Goal: Communication & Community: Share content

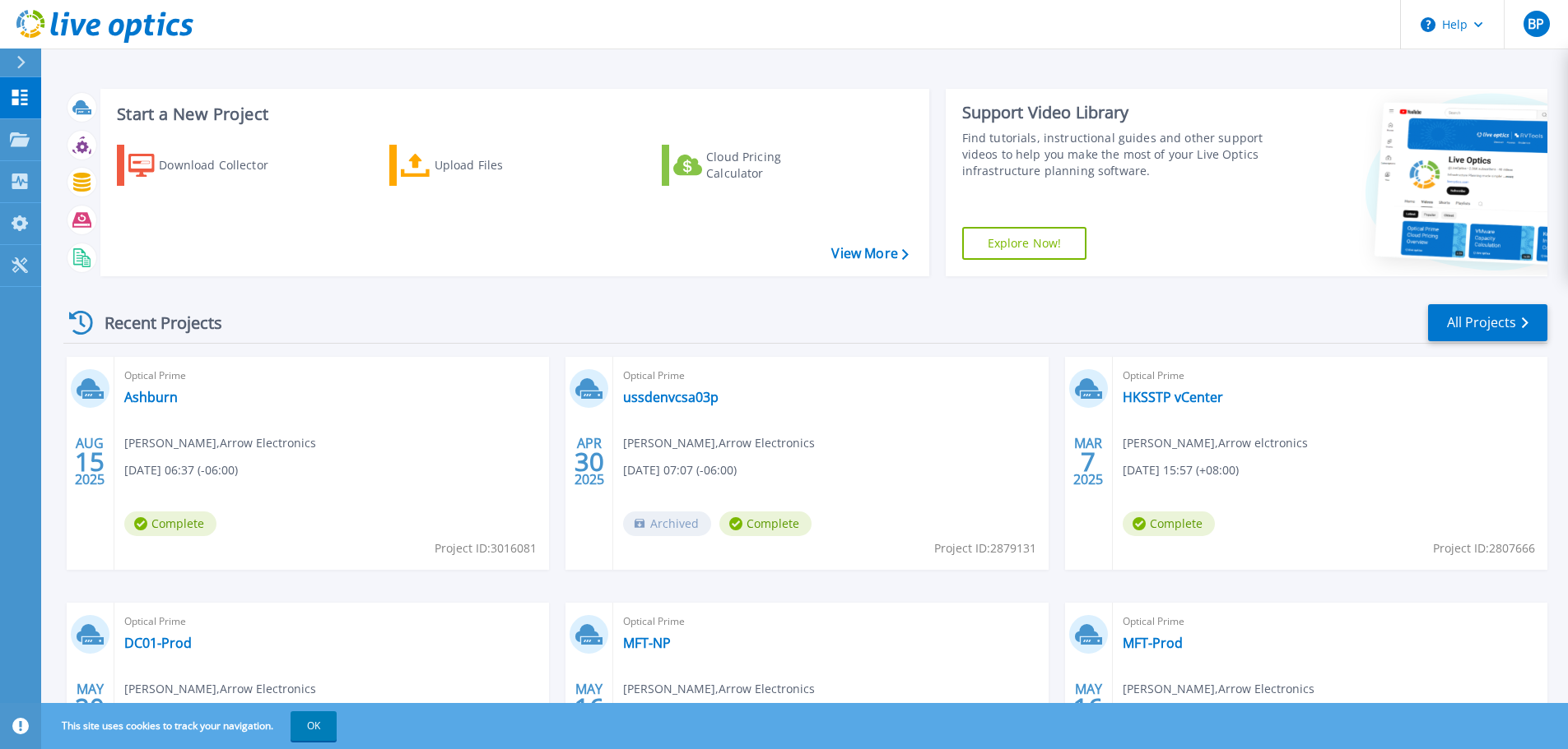
click at [317, 467] on div "Optical Prime Ashburn [PERSON_NAME] , Arrow Electronics [DATE] 06:37 (-06:00) C…" at bounding box center [332, 463] width 434 height 213
click at [141, 395] on link "Ashburn" at bounding box center [151, 397] width 53 height 17
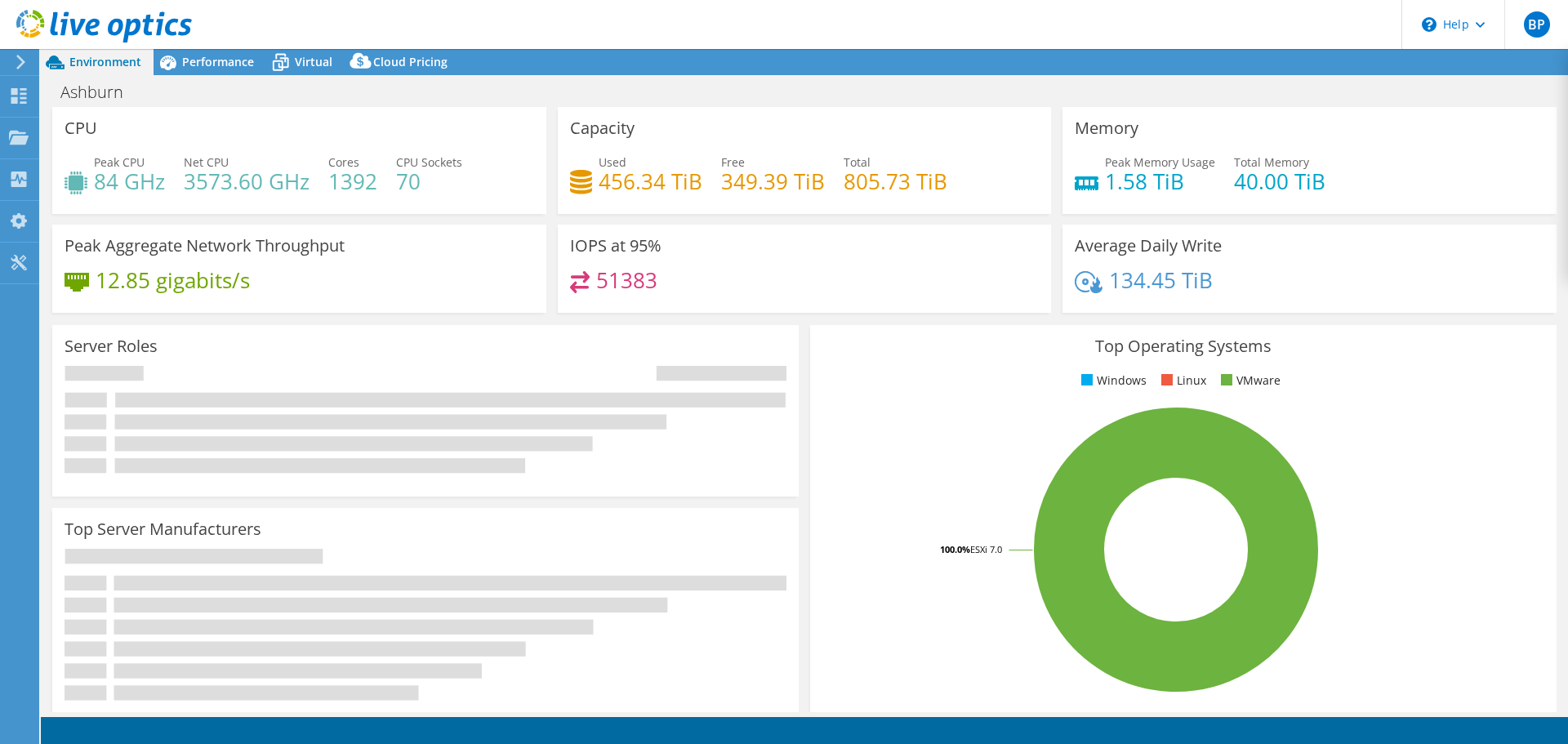
select select "USD"
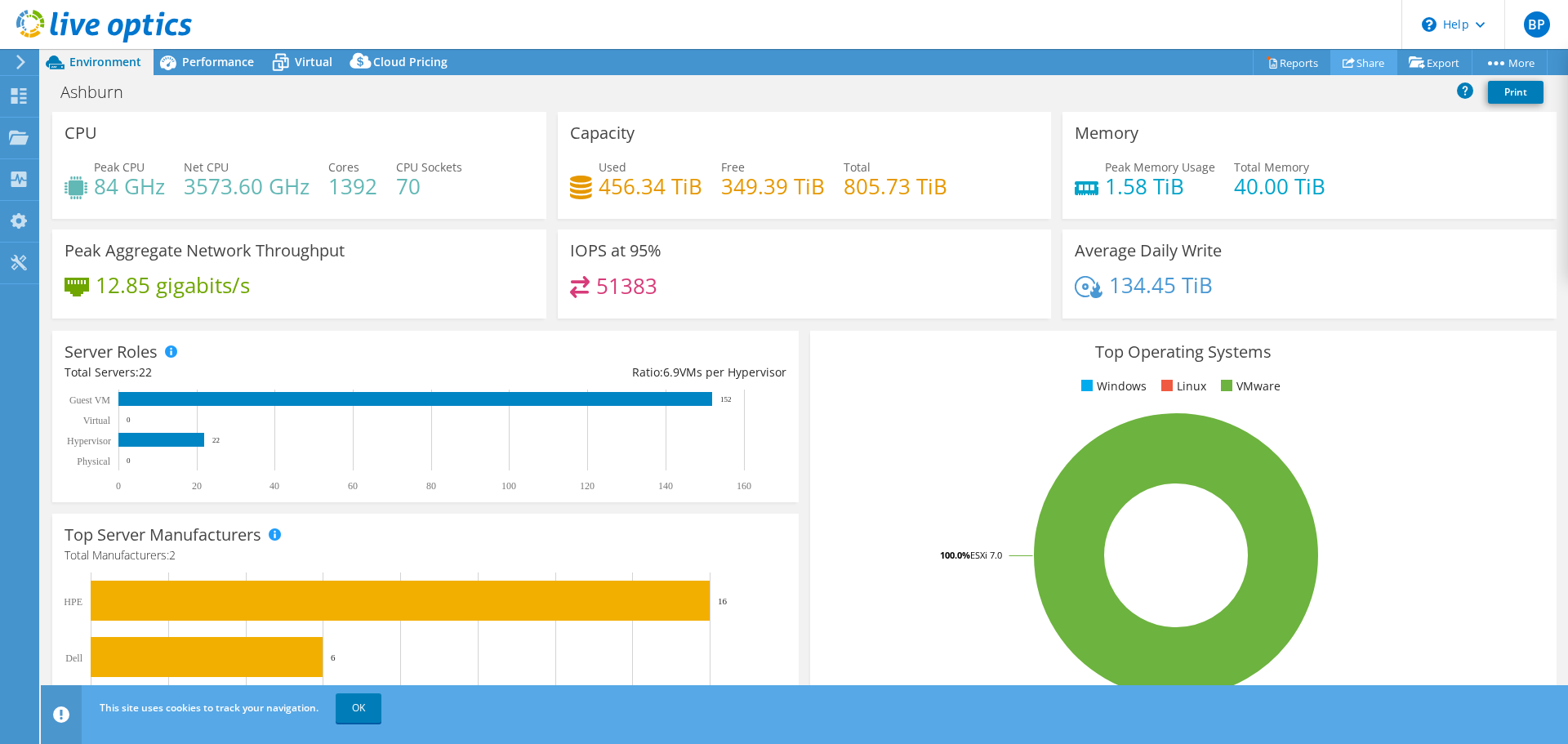
click at [1358, 60] on link "Share" at bounding box center [1364, 62] width 67 height 26
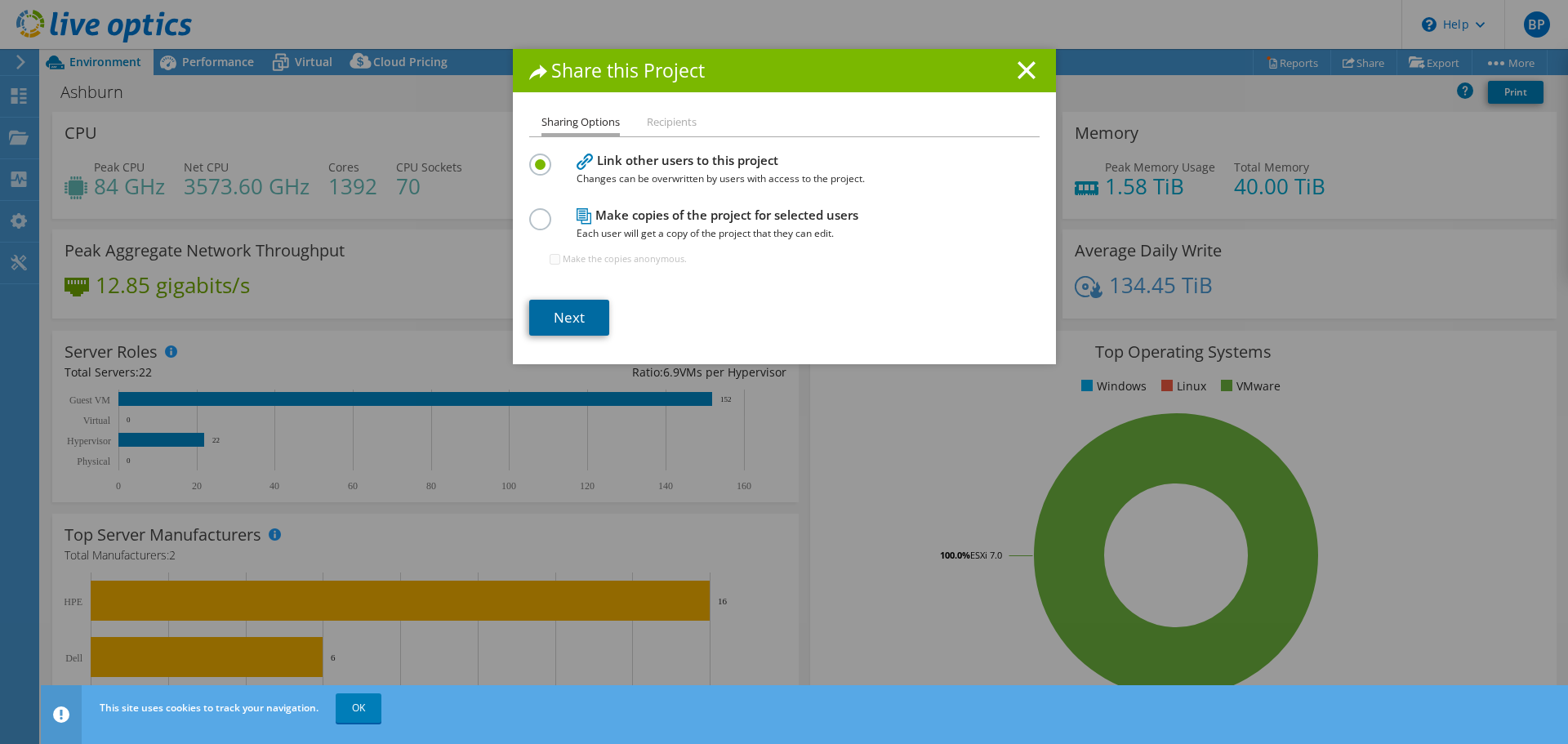
click at [564, 315] on link "Next" at bounding box center [569, 318] width 80 height 36
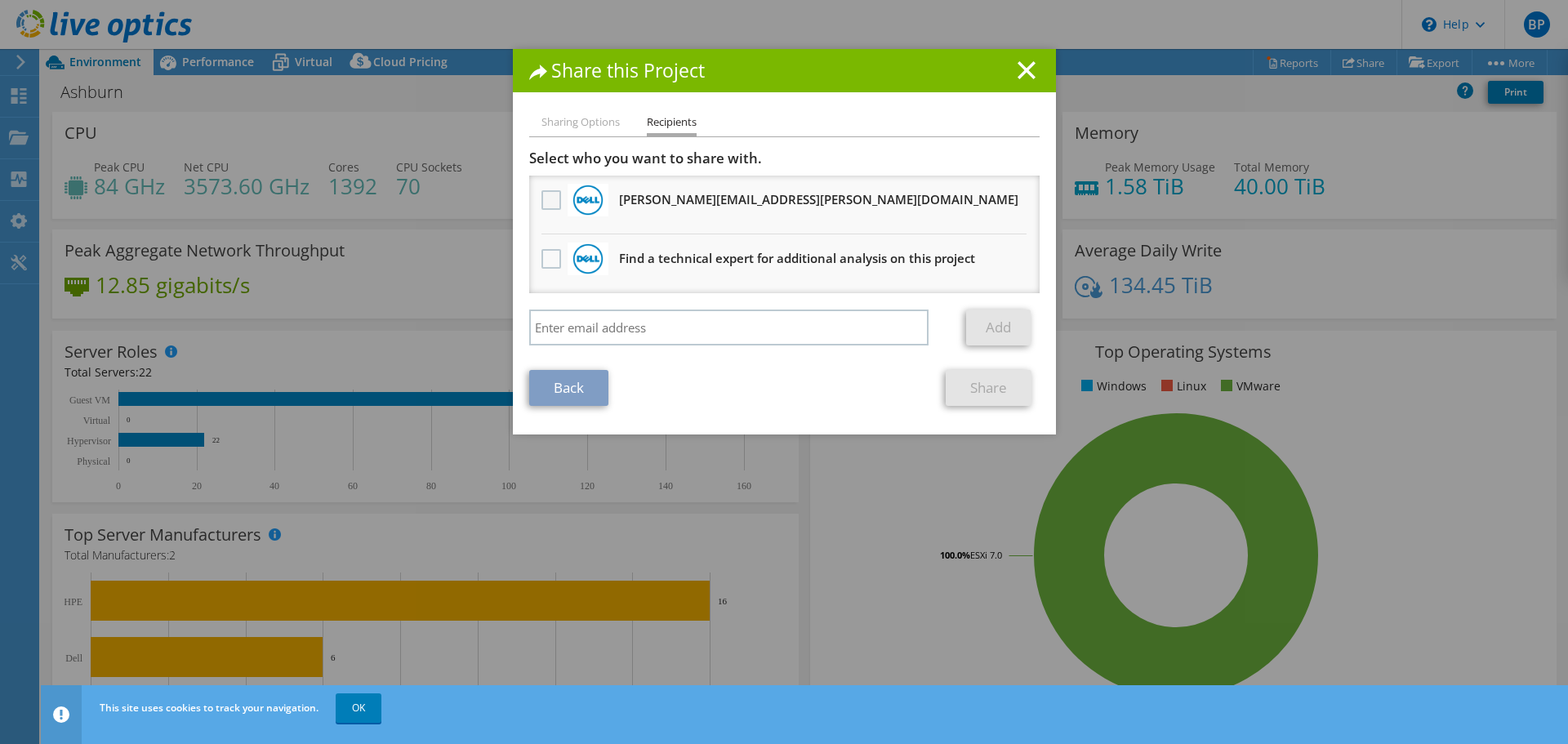
click at [546, 200] on label at bounding box center [553, 201] width 24 height 20
click at [0, 0] on input "checkbox" at bounding box center [0, 0] width 0 height 0
click at [980, 386] on link "Share" at bounding box center [989, 388] width 86 height 36
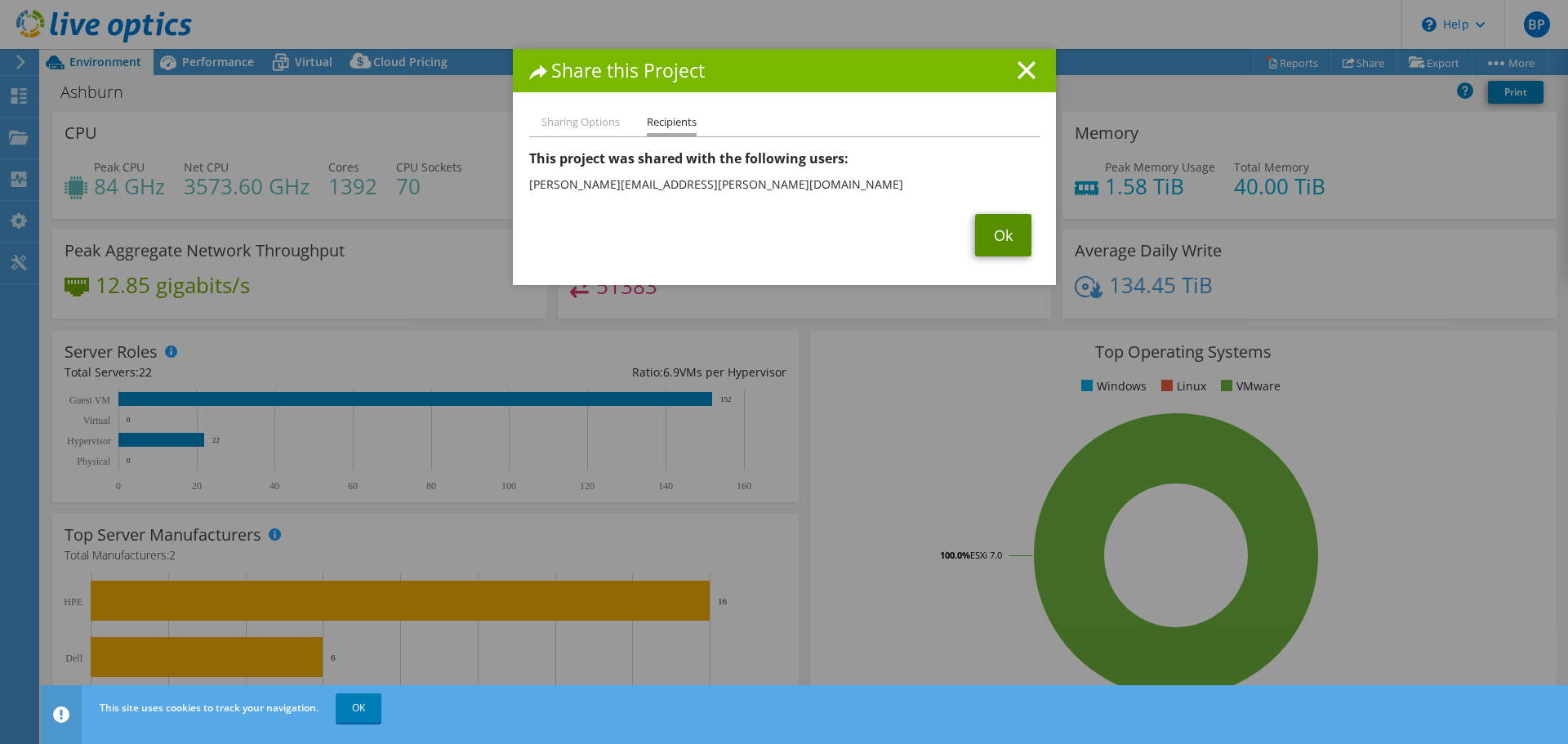
click at [1002, 239] on link "Ok" at bounding box center [1003, 235] width 56 height 42
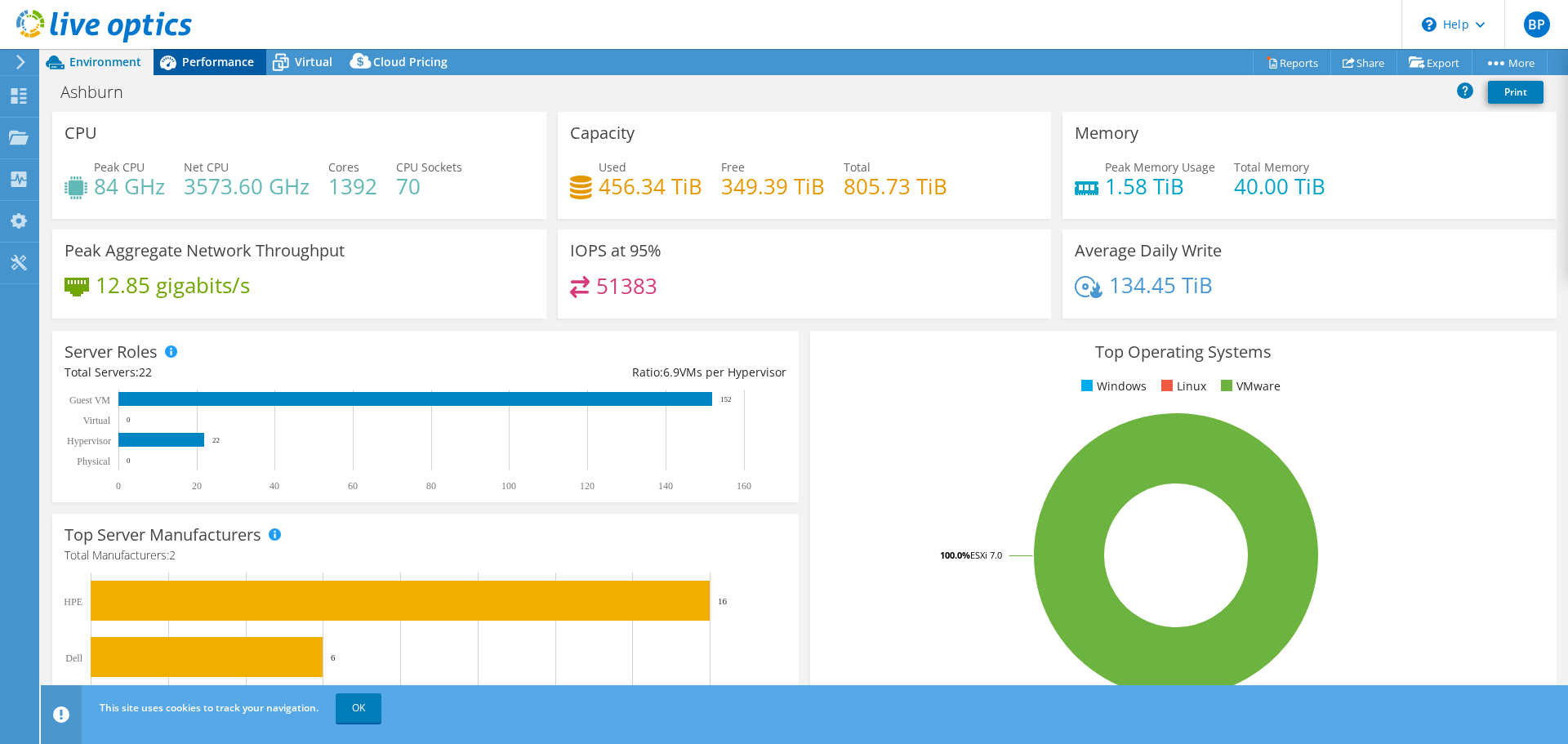
click at [246, 61] on span "Performance" at bounding box center [218, 61] width 72 height 16
